Goal: Task Accomplishment & Management: Use online tool/utility

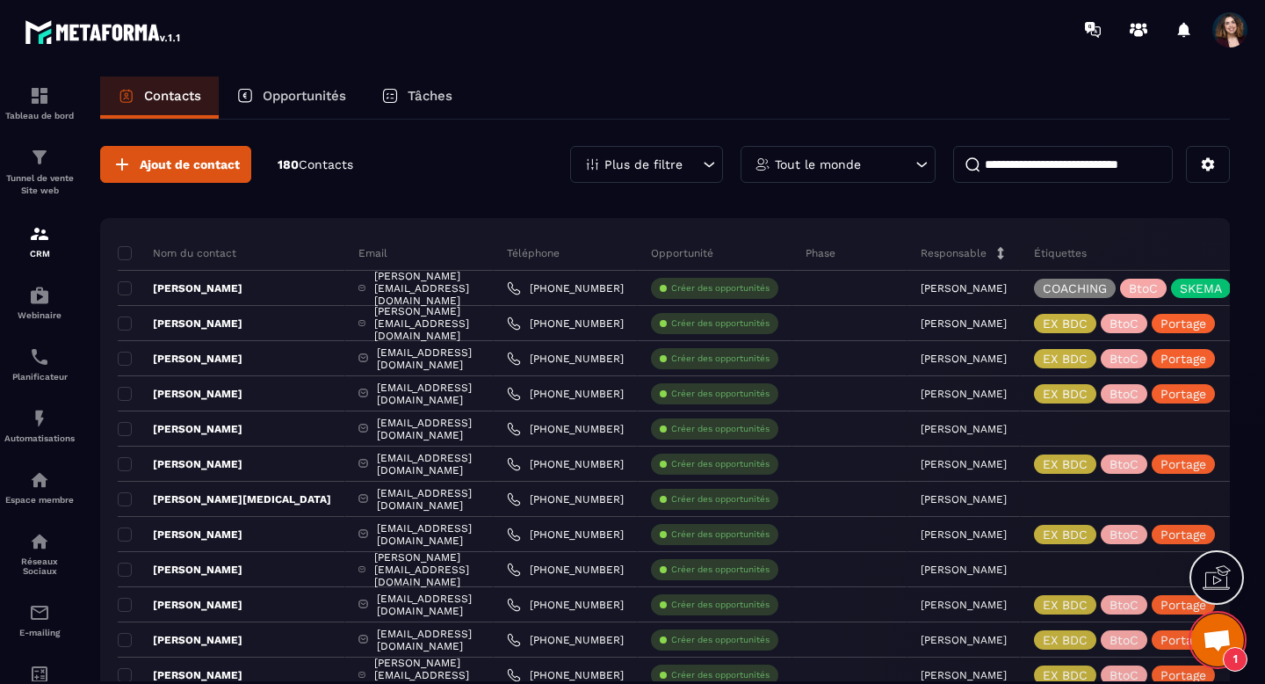
scroll to position [11352, 0]
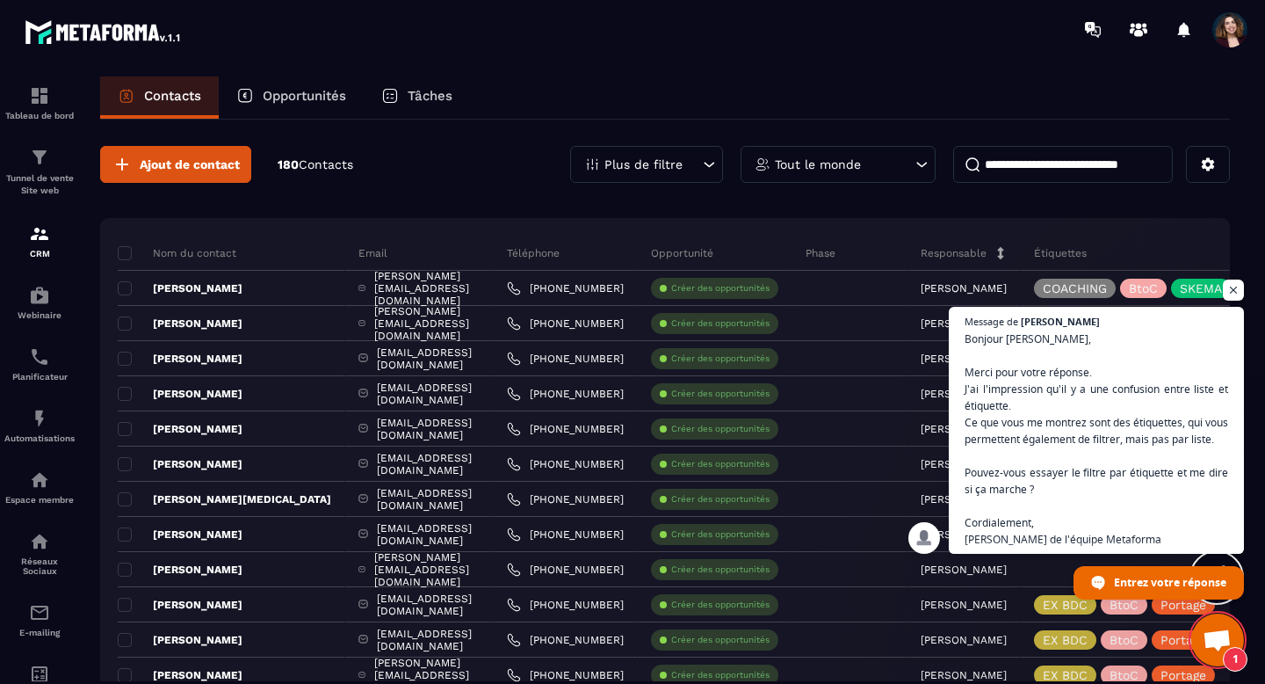
click at [1217, 639] on span "Ouvrir le chat" at bounding box center [1217, 641] width 29 height 25
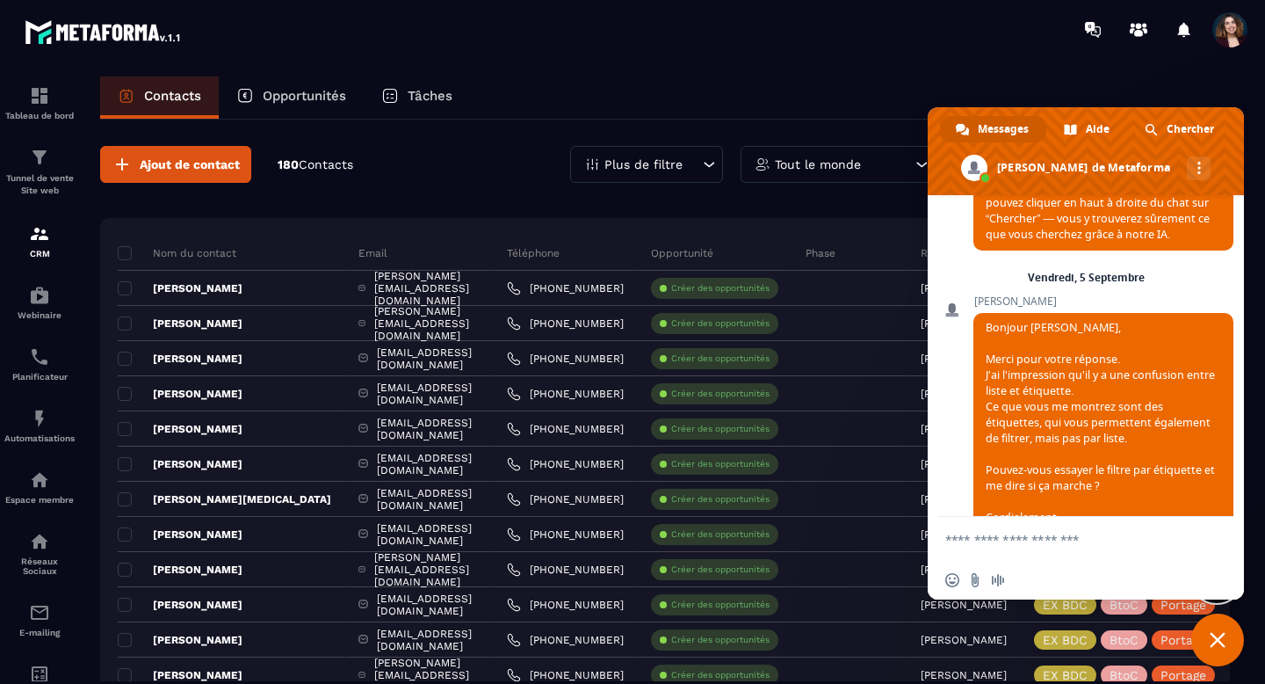
scroll to position [11657, 0]
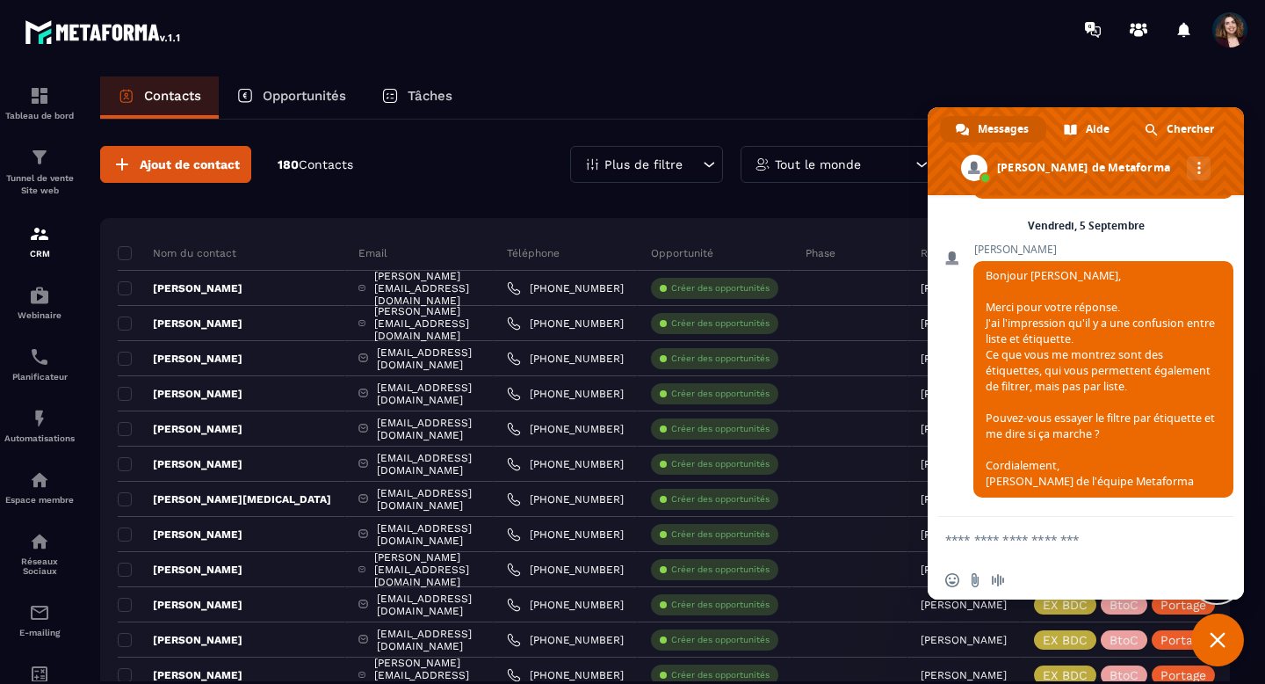
click at [705, 168] on icon at bounding box center [709, 165] width 18 height 18
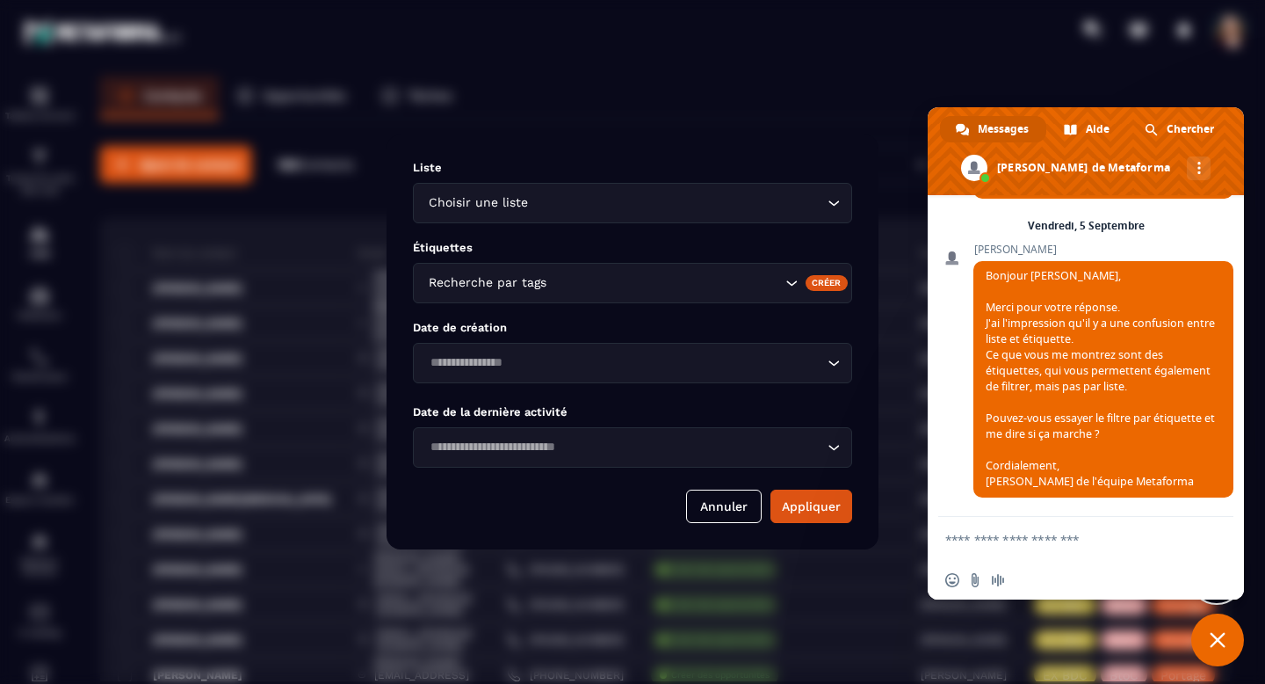
click at [681, 224] on div "Liste Choisir une liste Loading... Étiquettes Recherche par tags Créer Date de …" at bounding box center [633, 341] width 492 height 415
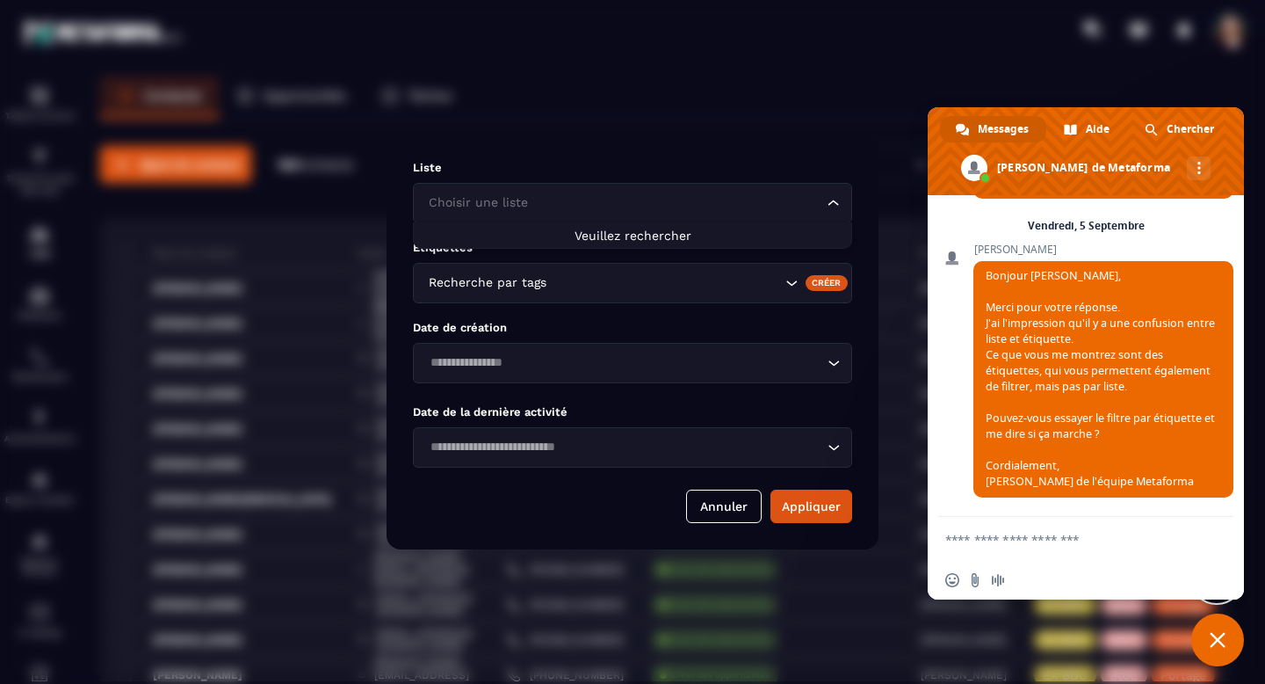
click at [679, 214] on div "Choisir une liste Loading..." at bounding box center [632, 203] width 439 height 40
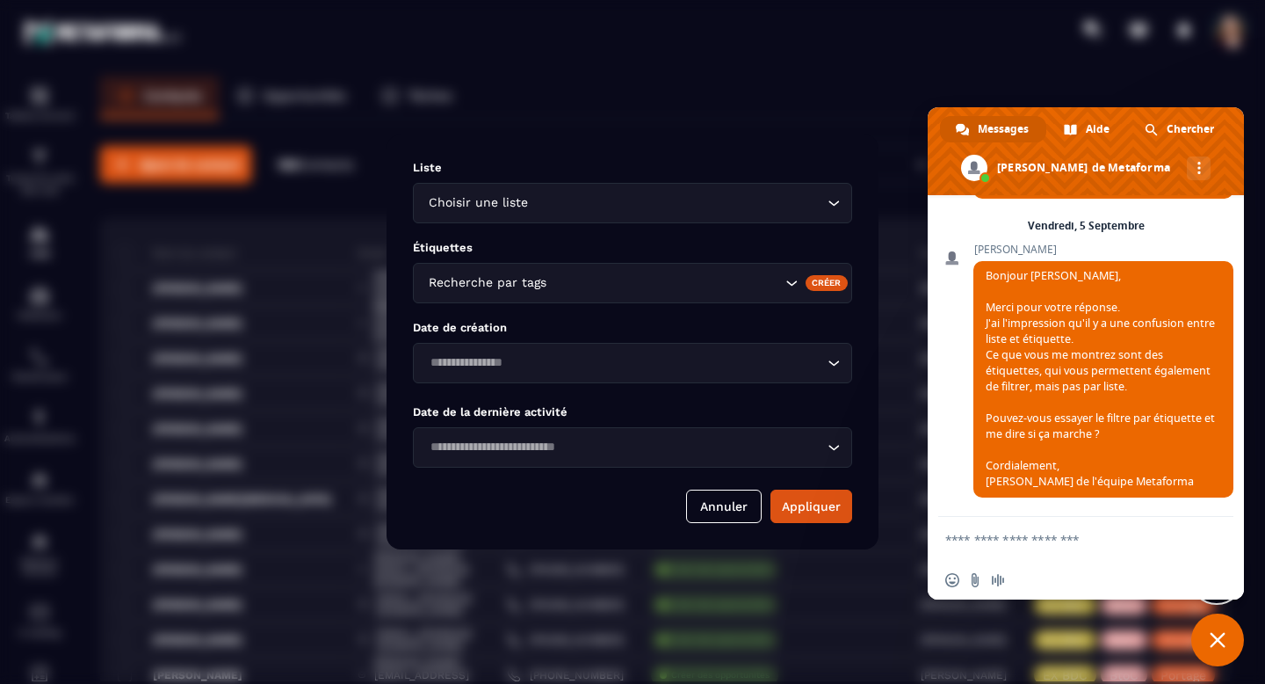
click at [679, 214] on div "Choisir une liste Loading..." at bounding box center [632, 203] width 439 height 40
click at [642, 294] on div "Recherche par tags" at bounding box center [632, 283] width 439 height 40
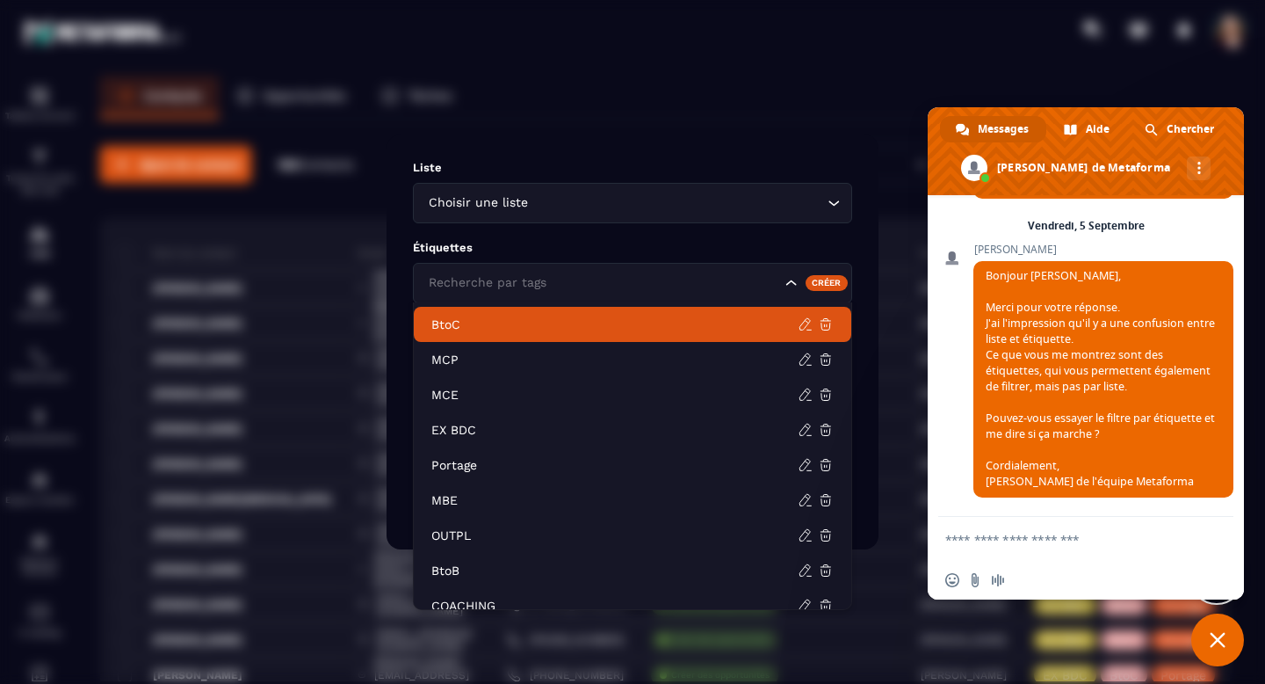
click at [642, 320] on p "BtoC" at bounding box center [614, 324] width 366 height 18
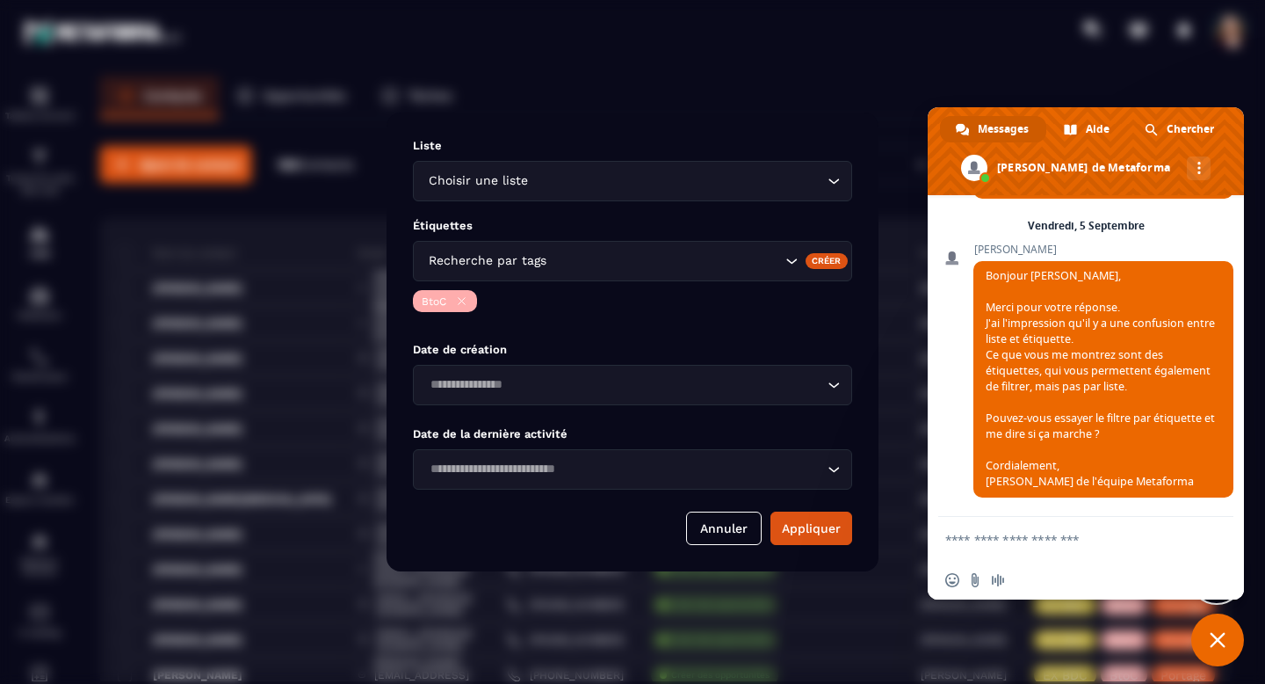
click at [460, 306] on icon "Modal window" at bounding box center [461, 300] width 13 height 13
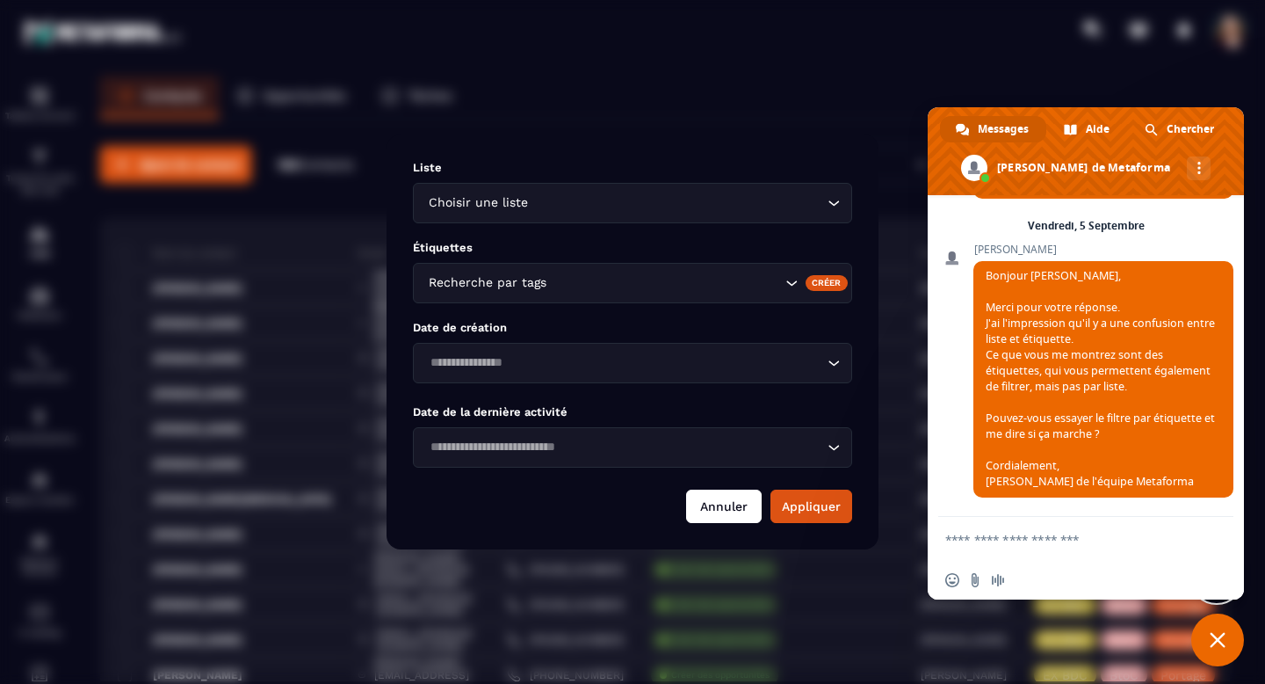
click at [732, 508] on button "Annuler" at bounding box center [724, 505] width 76 height 33
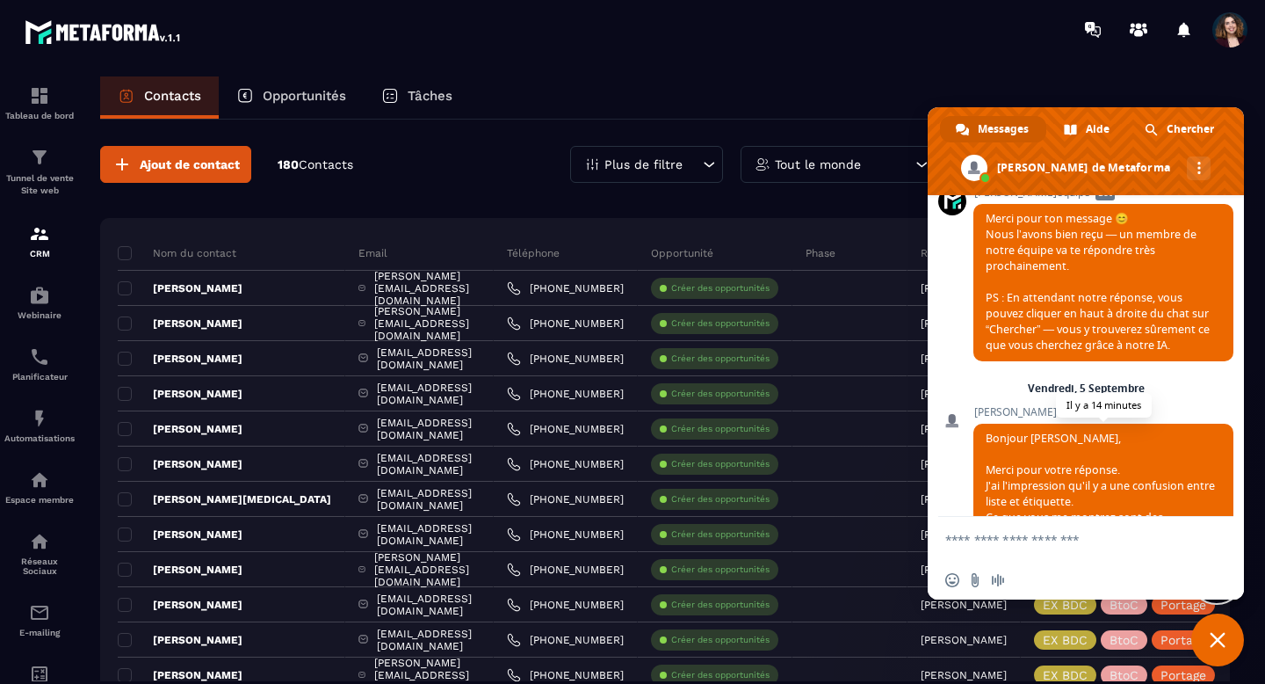
scroll to position [11231, 0]
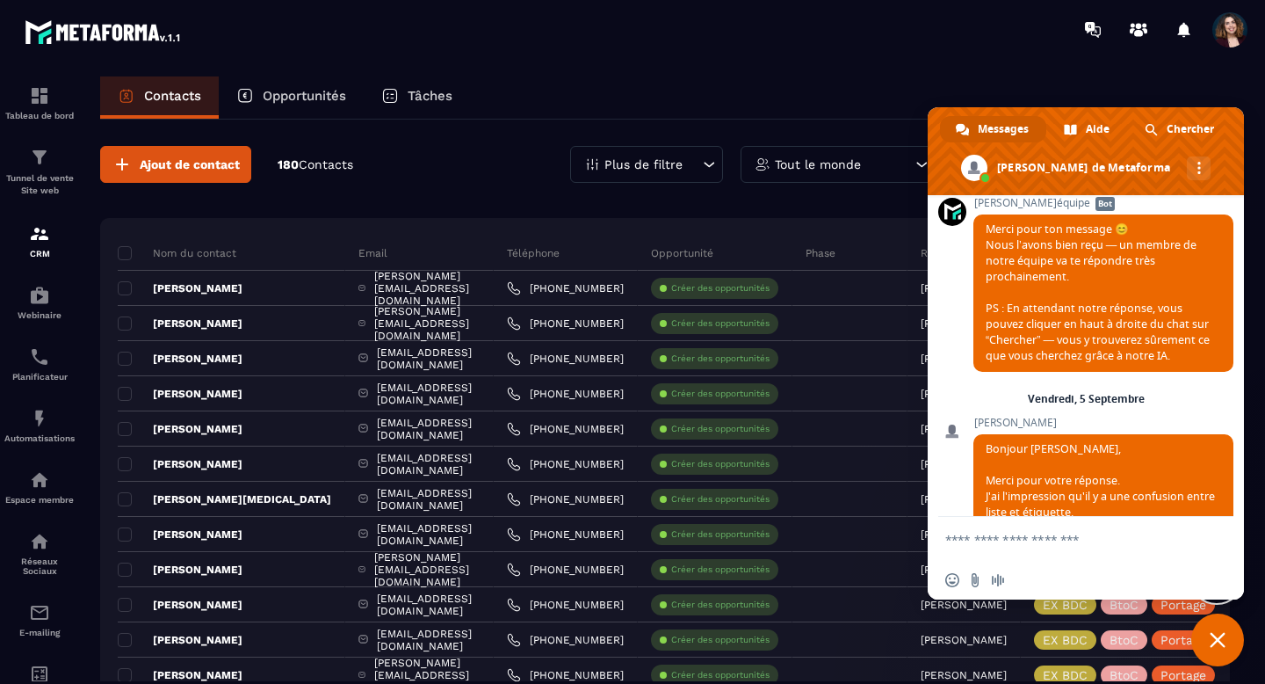
click at [1179, 116] on span at bounding box center [1136, 63] width 193 height 105
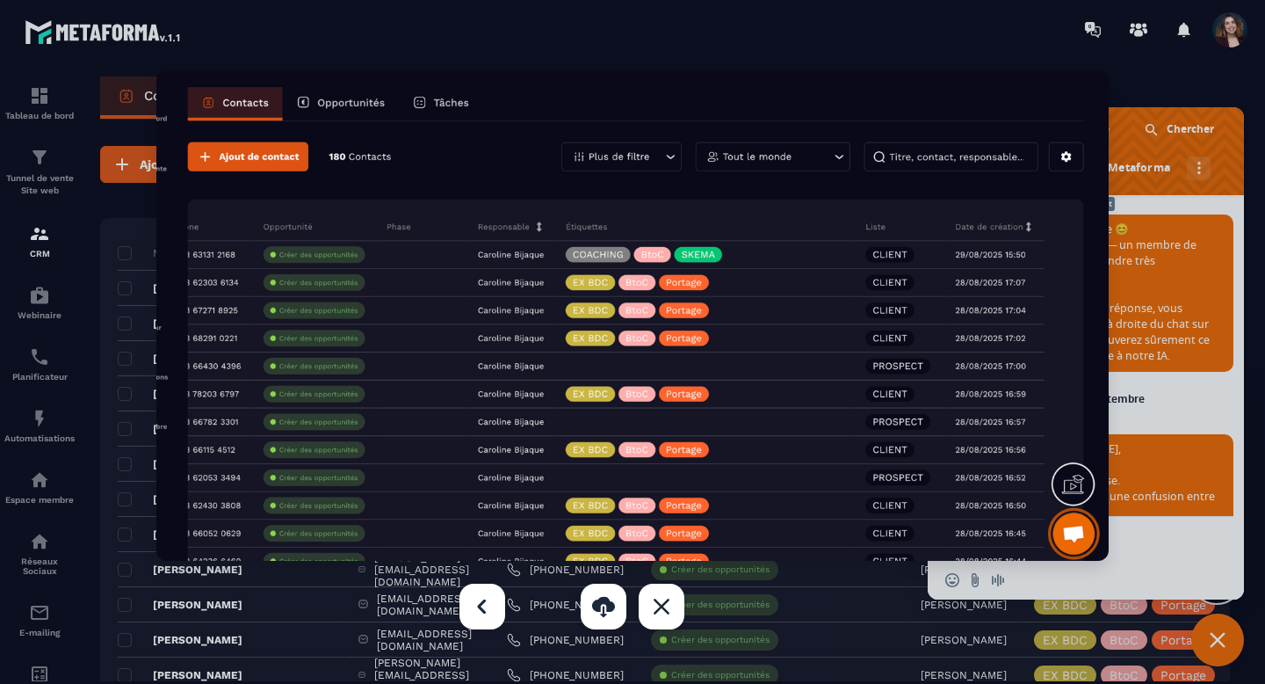
click at [647, 68] on div at bounding box center [632, 342] width 1265 height 684
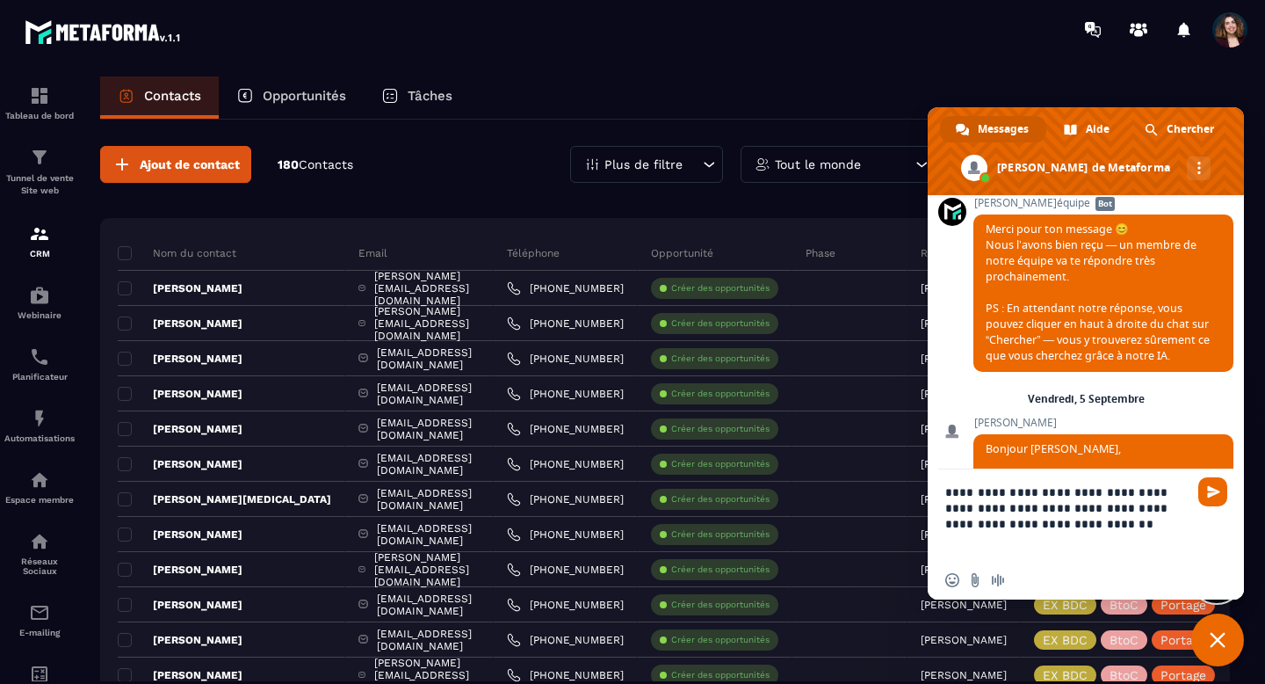
click at [950, 519] on textarea "**********" at bounding box center [1069, 514] width 246 height 91
click at [1066, 507] on textarea "**********" at bounding box center [1069, 514] width 246 height 91
click at [1077, 516] on textarea "**********" at bounding box center [1069, 514] width 246 height 91
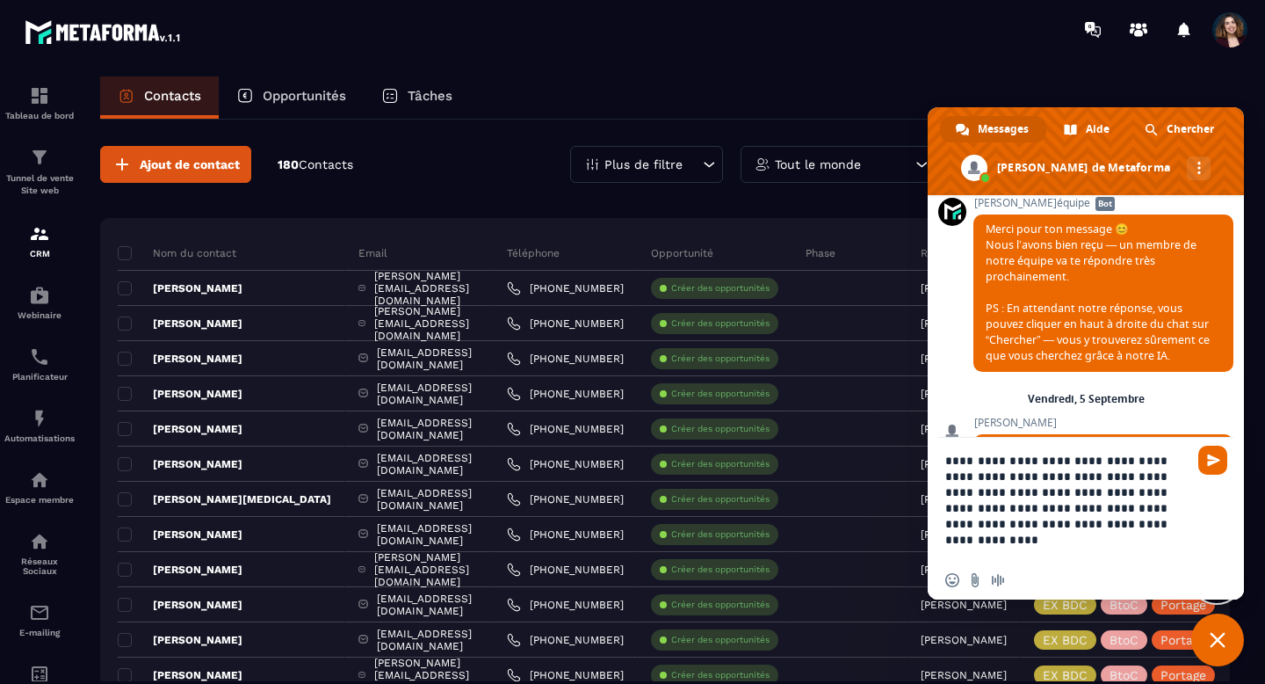
click at [1018, 522] on textarea "**********" at bounding box center [1069, 499] width 246 height 123
drag, startPoint x: 1018, startPoint y: 522, endPoint x: 1074, endPoint y: 522, distance: 56.2
click at [1074, 522] on textarea "**********" at bounding box center [1069, 499] width 246 height 123
type textarea "**********"
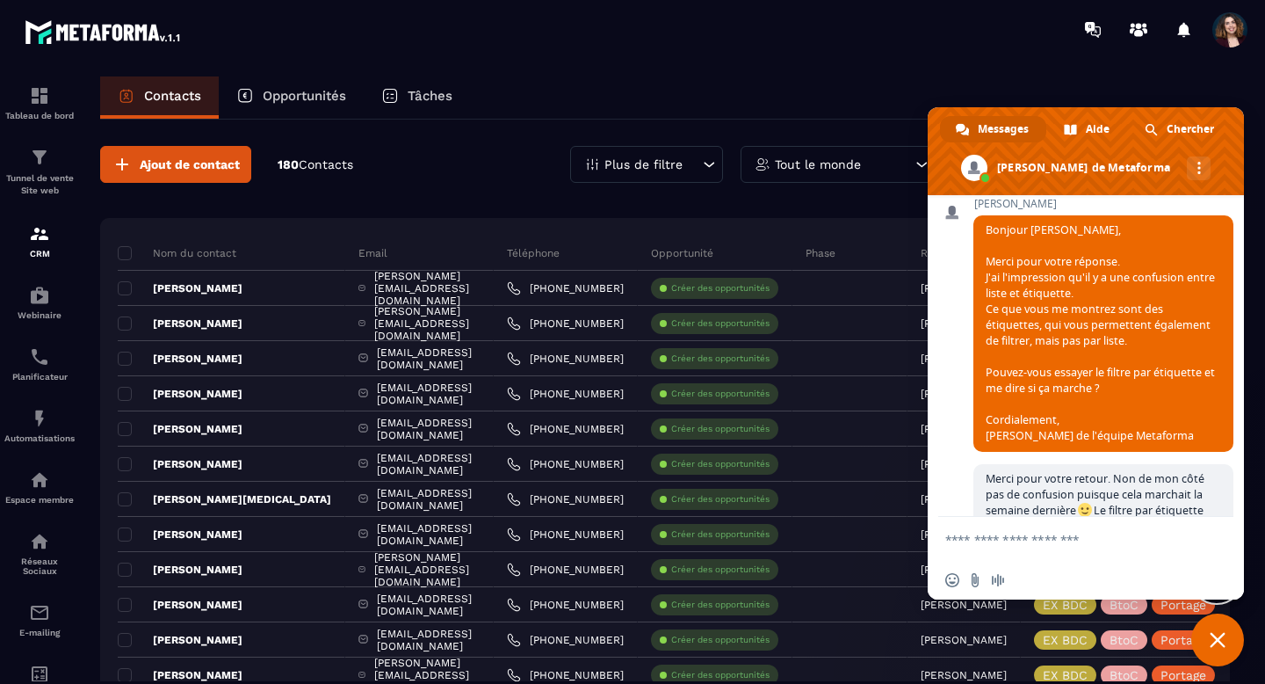
scroll to position [11765, 0]
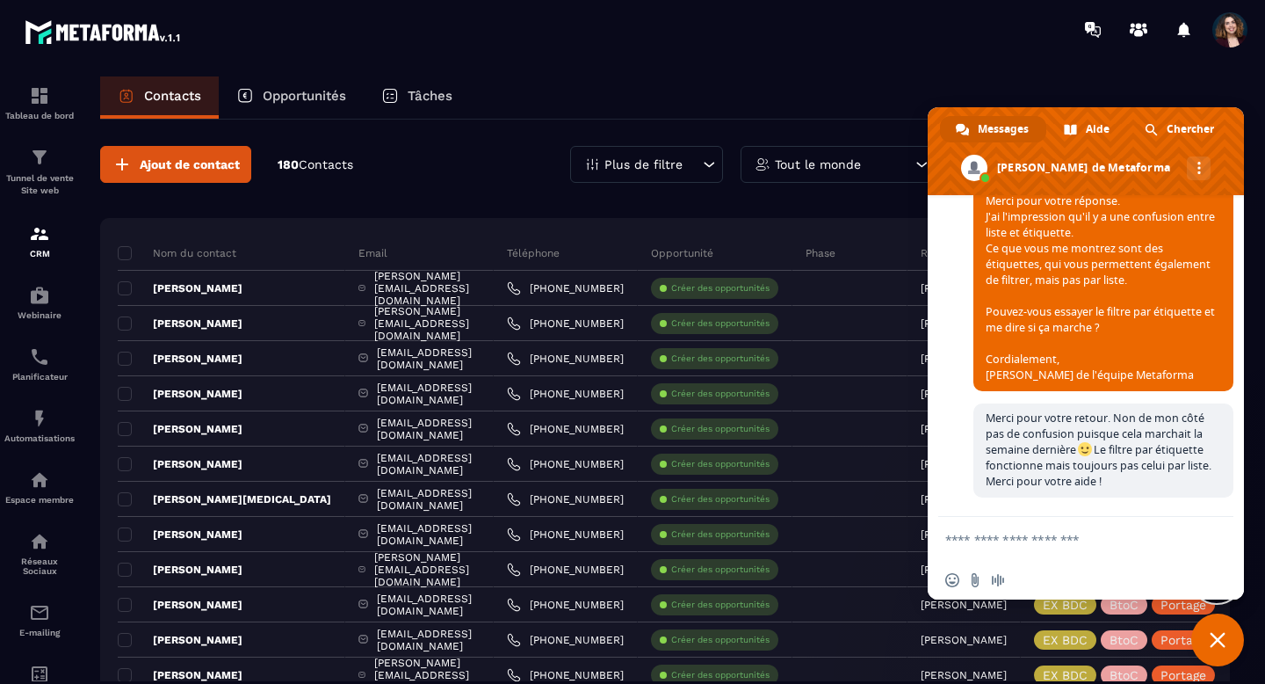
click at [701, 167] on icon at bounding box center [709, 165] width 18 height 18
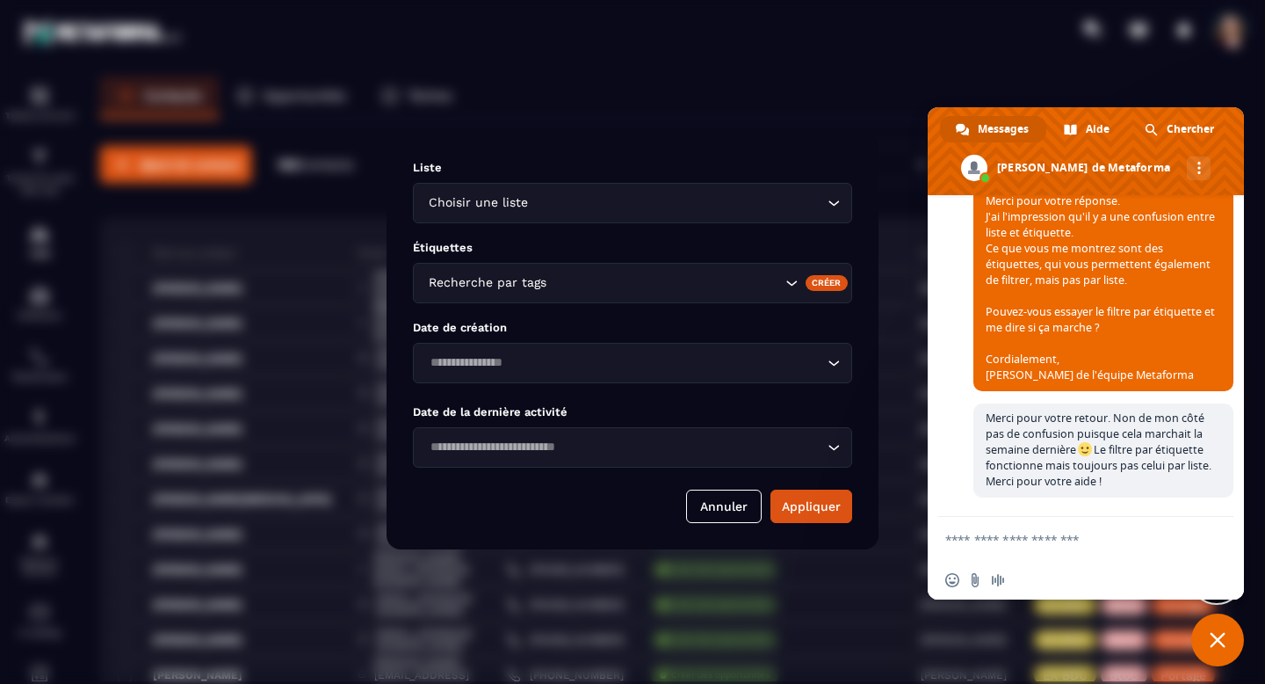
click at [625, 277] on input "Search for option" at bounding box center [665, 282] width 231 height 19
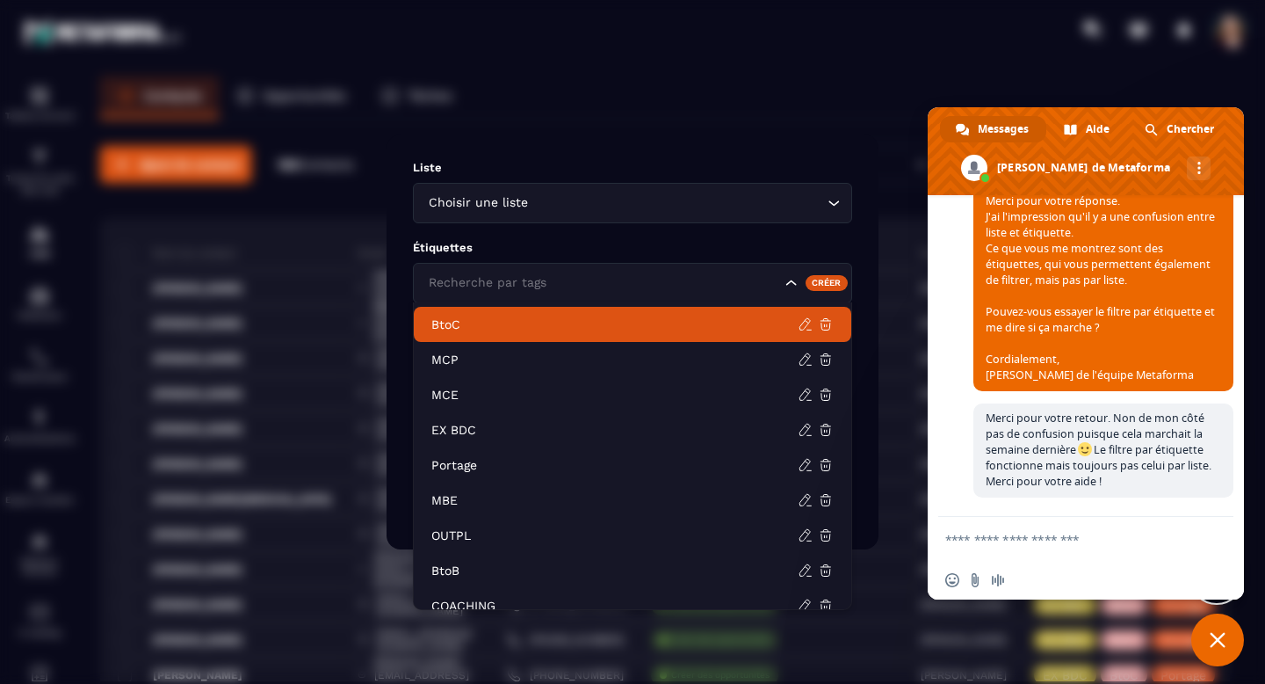
click at [527, 354] on p "MCP" at bounding box center [614, 360] width 366 height 18
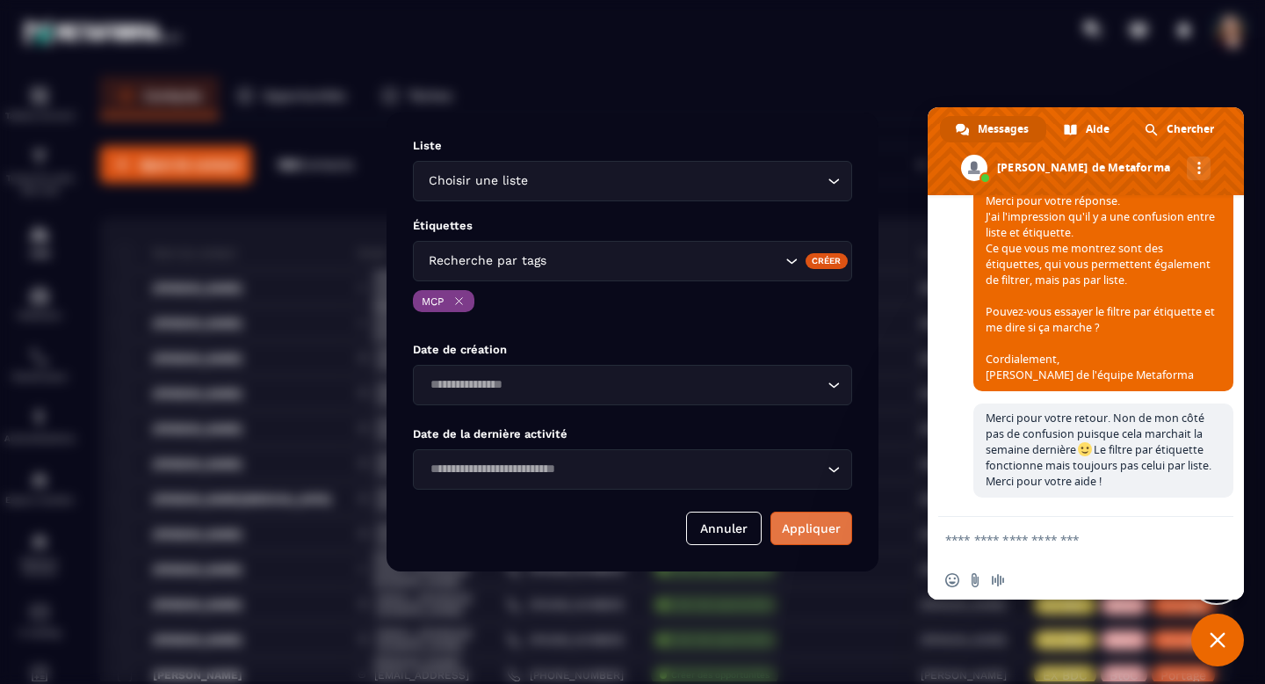
click at [806, 524] on button "Appliquer" at bounding box center [812, 527] width 82 height 33
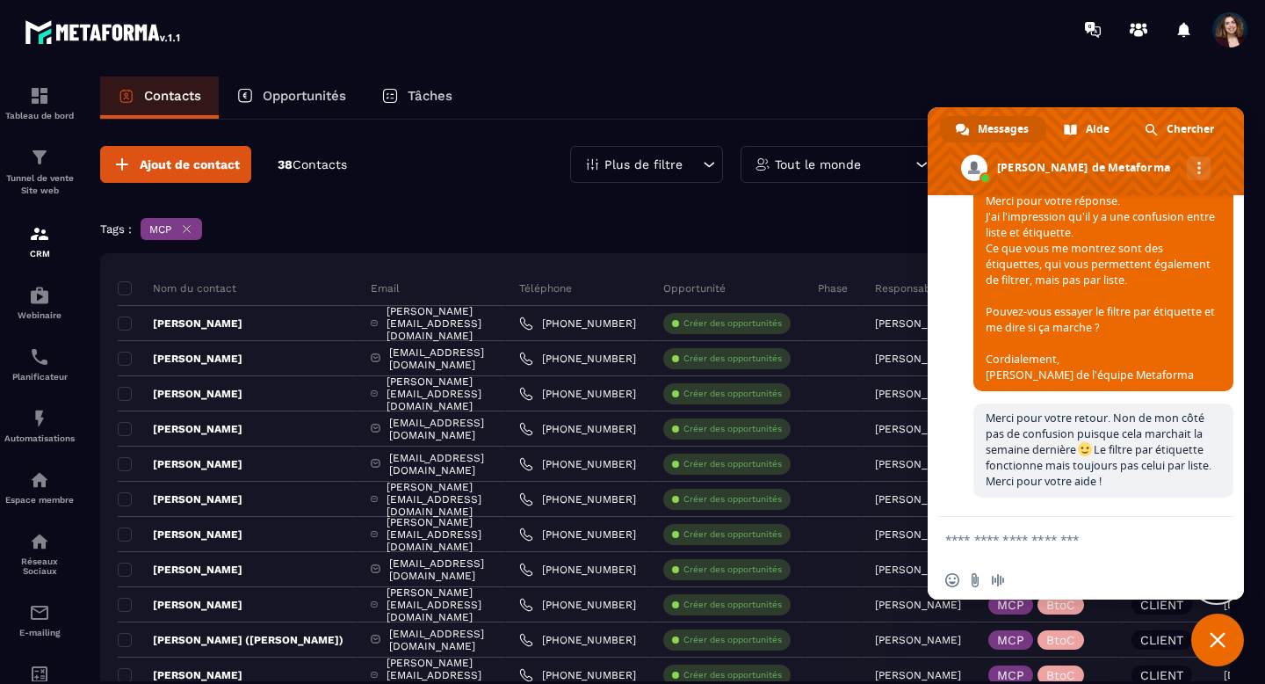
click at [187, 233] on icon at bounding box center [186, 228] width 13 height 13
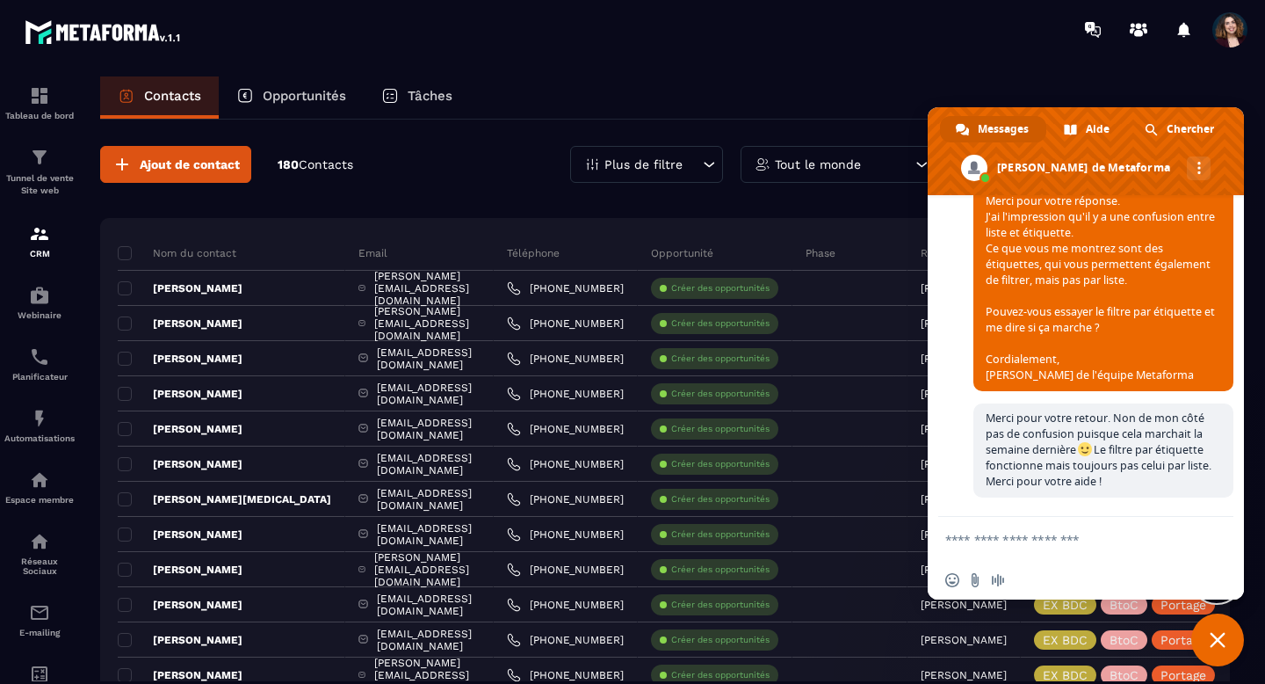
click at [665, 169] on p "Plus de filtre" at bounding box center [644, 164] width 78 height 12
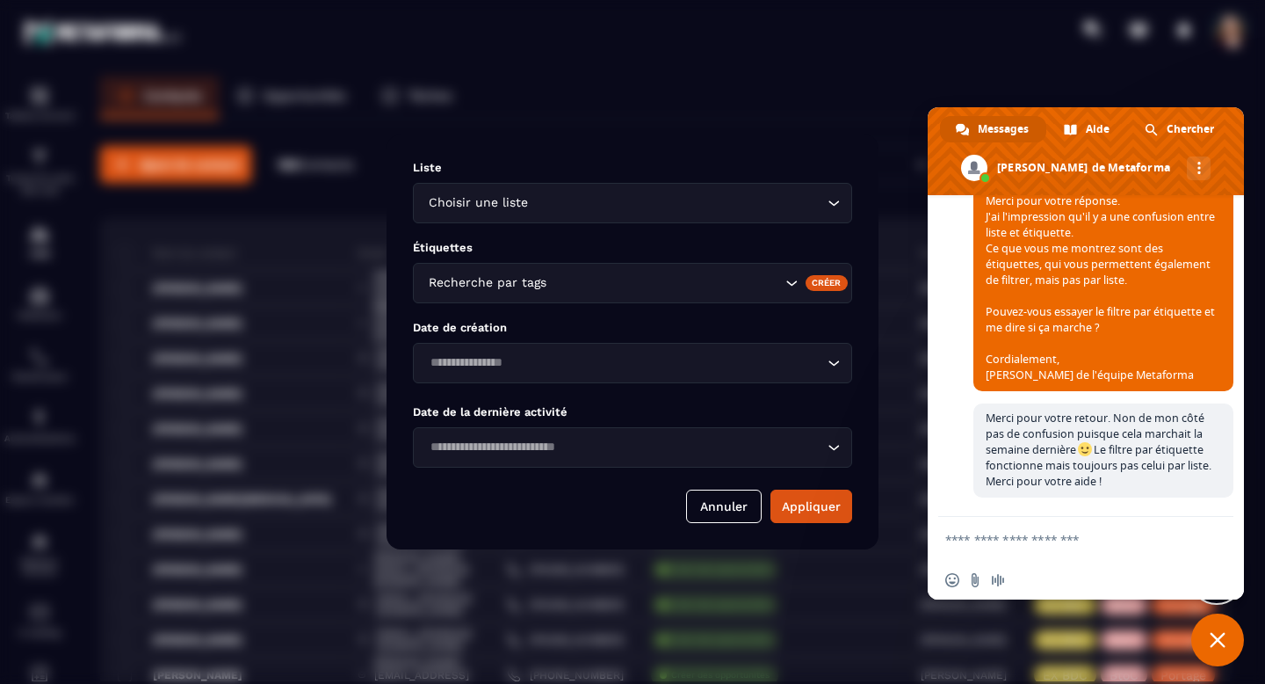
click at [808, 198] on input "Search for option" at bounding box center [678, 202] width 292 height 19
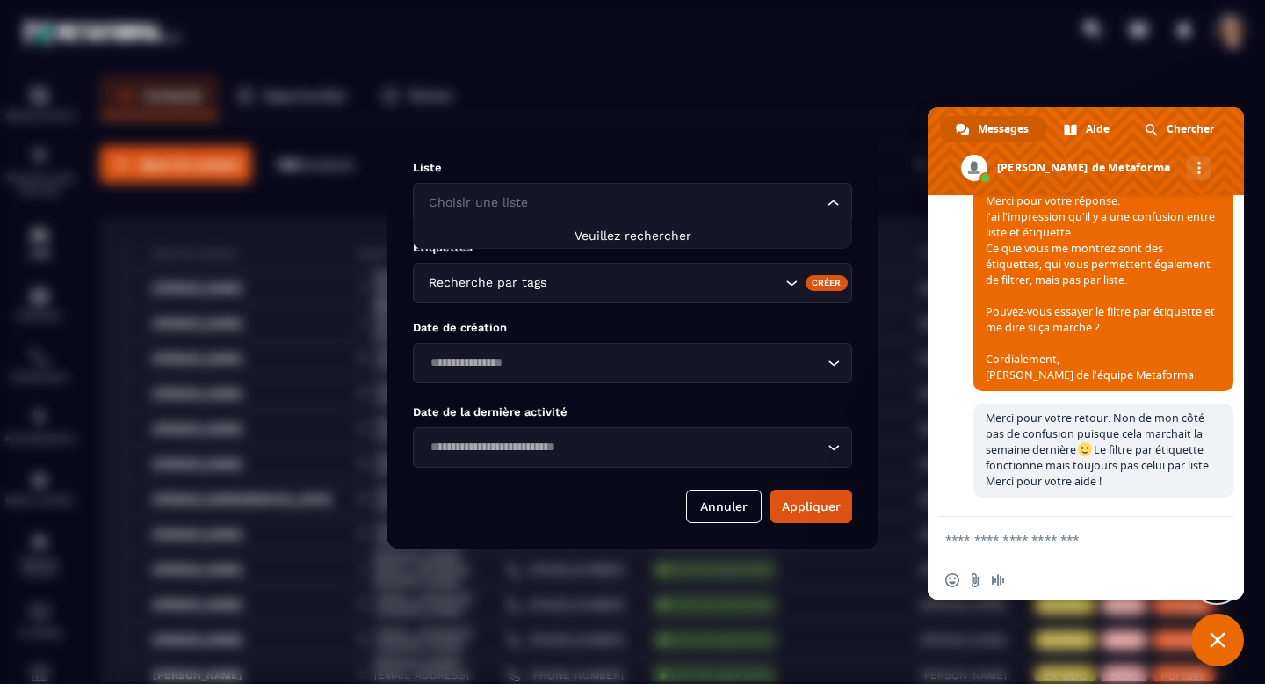
click at [808, 198] on input "Search for option" at bounding box center [623, 202] width 399 height 19
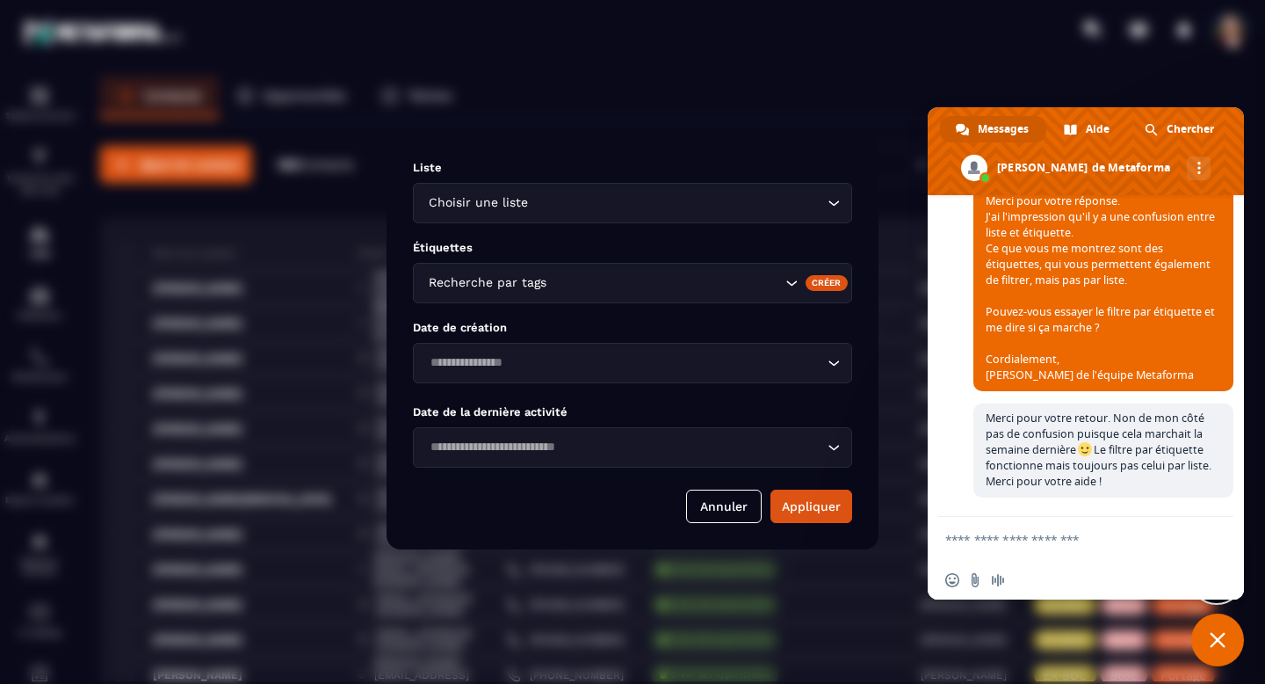
click at [795, 125] on div "Modal window" at bounding box center [632, 342] width 1265 height 684
click at [720, 501] on button "Annuler" at bounding box center [724, 505] width 76 height 33
